Goal: Task Accomplishment & Management: Complete application form

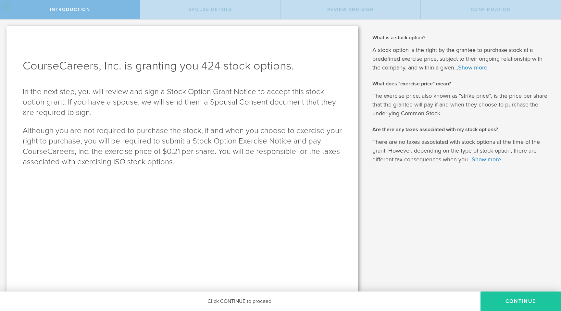
click at [509, 298] on button "Continue" at bounding box center [521, 301] width 81 height 19
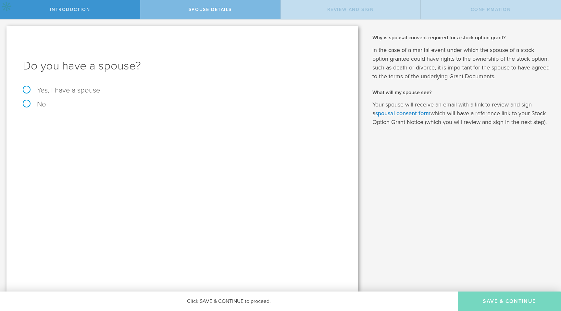
click at [30, 101] on label "No" at bounding box center [34, 104] width 23 height 8
click at [4, 30] on input "No" at bounding box center [2, 24] width 4 height 10
radio input "true"
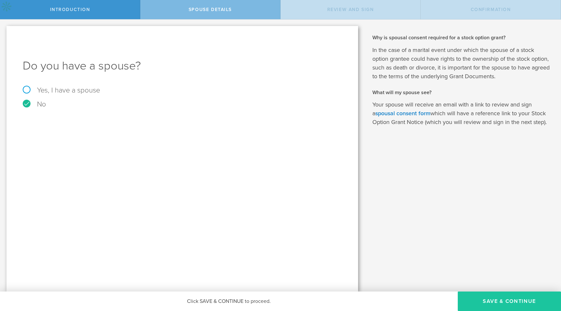
click at [516, 300] on button "Save & Continue" at bounding box center [509, 301] width 103 height 19
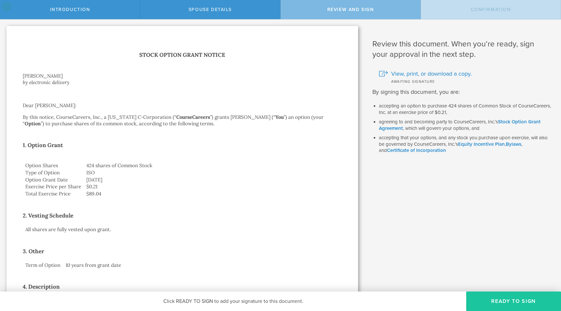
click at [507, 298] on button "Ready to Sign" at bounding box center [514, 301] width 95 height 19
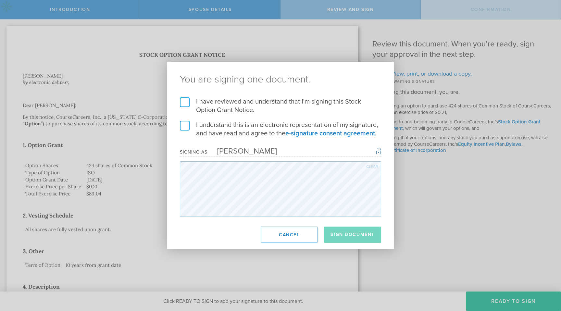
click at [184, 98] on label "I have reviewed and understand that I'm signing this Stock Option Grant Notice." at bounding box center [280, 105] width 201 height 17
click at [0, 0] on input "I have reviewed and understand that I'm signing this Stock Option Grant Notice." at bounding box center [0, 0] width 0 height 0
click at [182, 126] on label "I understand this is an electronic representation of my signature, and have rea…" at bounding box center [280, 129] width 201 height 17
click at [0, 0] on input "I understand this is an electronic representation of my signature, and have rea…" at bounding box center [0, 0] width 0 height 0
click at [343, 230] on button "Sign Document" at bounding box center [352, 235] width 57 height 16
